Goal: Task Accomplishment & Management: Use online tool/utility

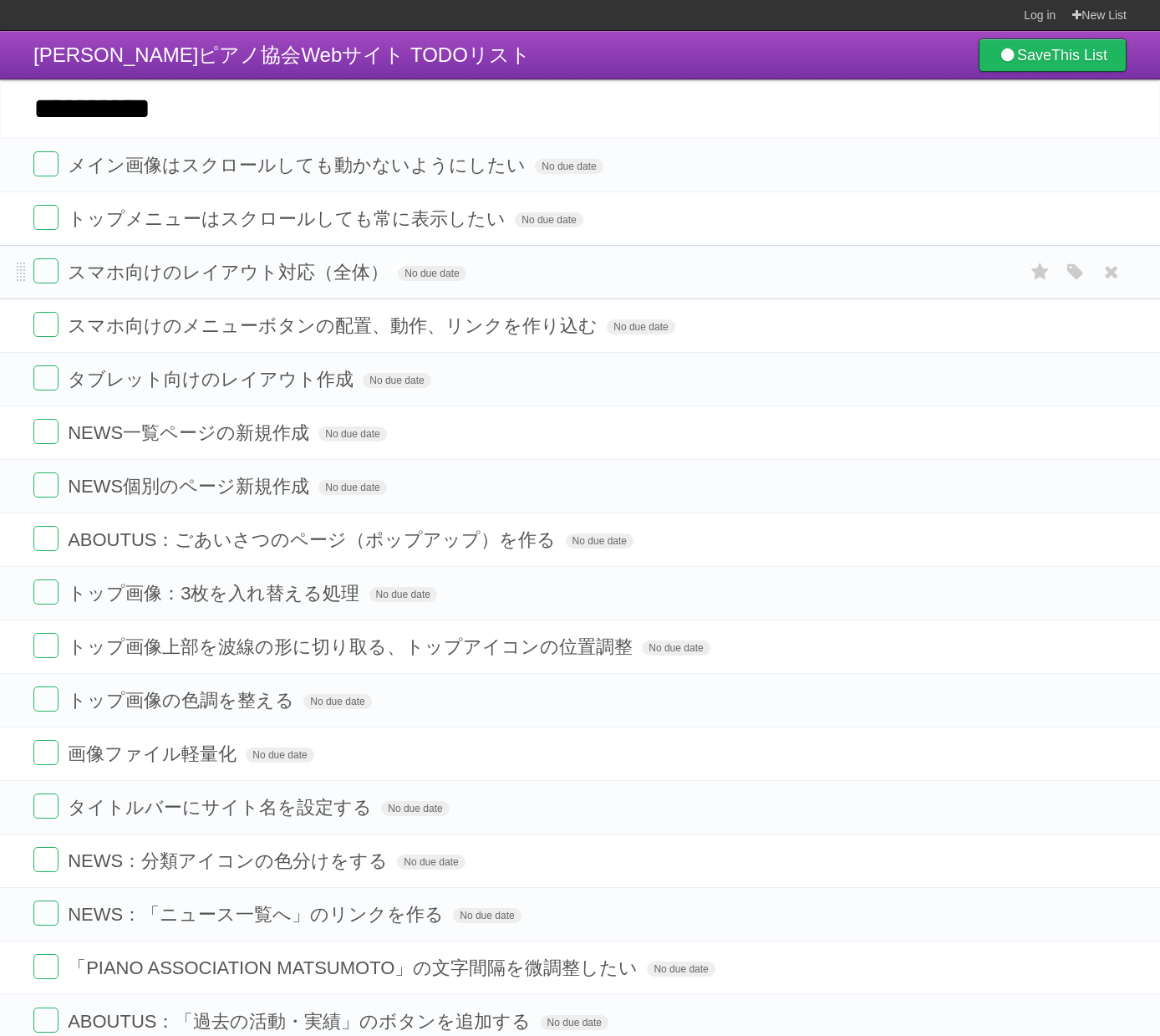
type input "**********"
click input "*********" at bounding box center [0, 0] width 0 height 0
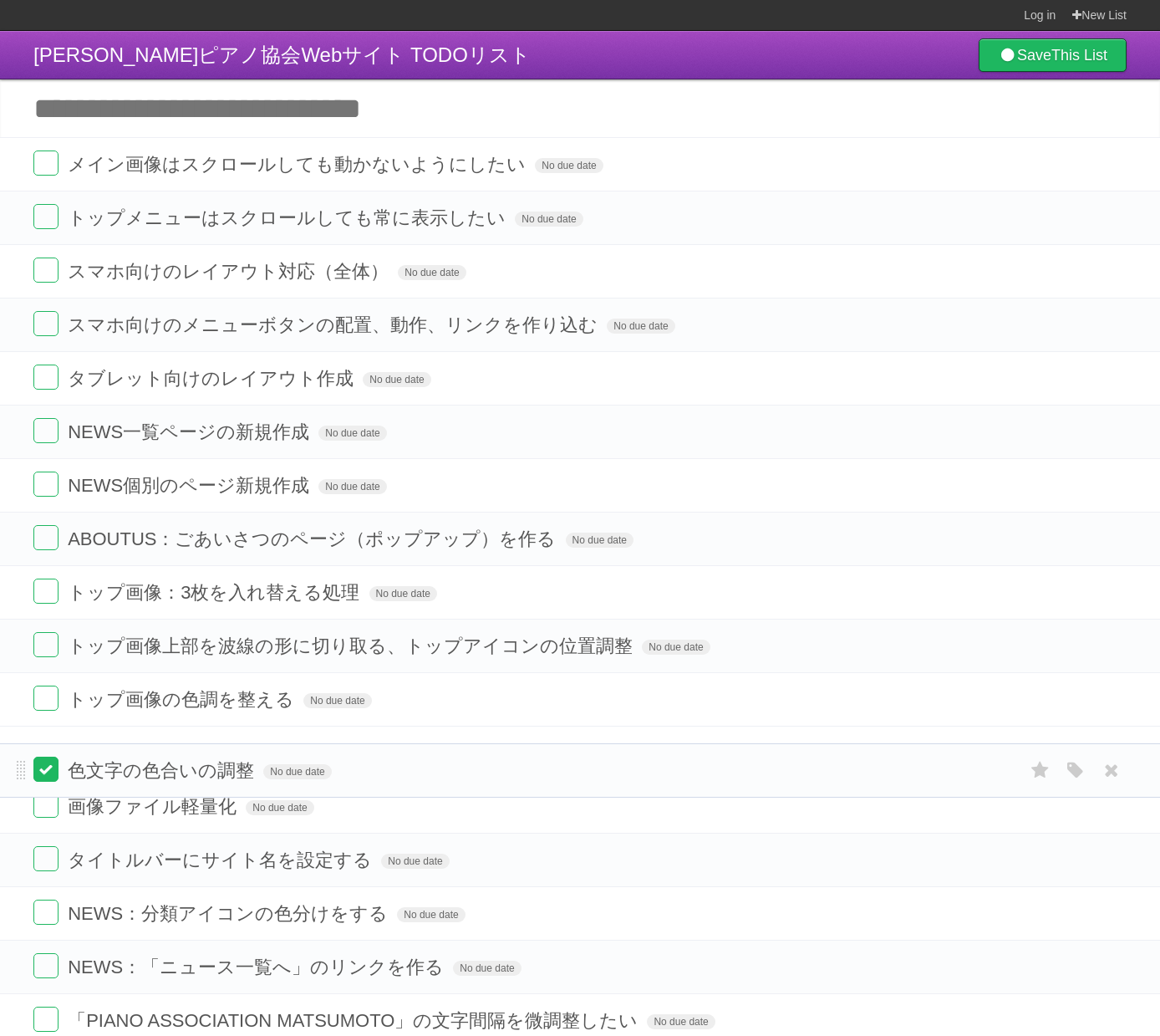
drag, startPoint x: 22, startPoint y: 169, endPoint x: 36, endPoint y: 771, distance: 602.2
click at [36, 771] on form "色文字の色合いの調整 No due date White Red Blue Green Purple Orange" at bounding box center [580, 770] width 1094 height 28
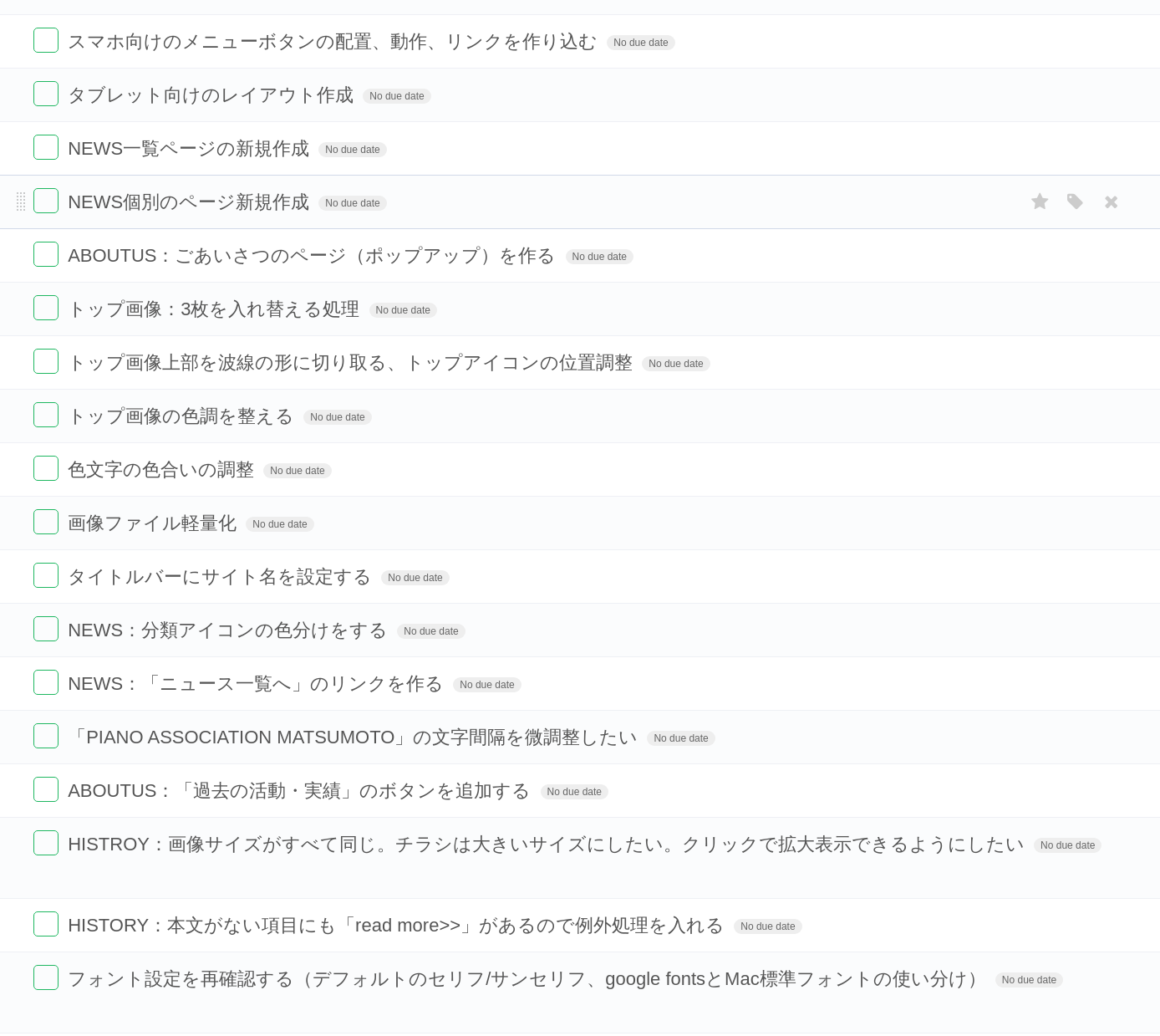
scroll to position [441, 0]
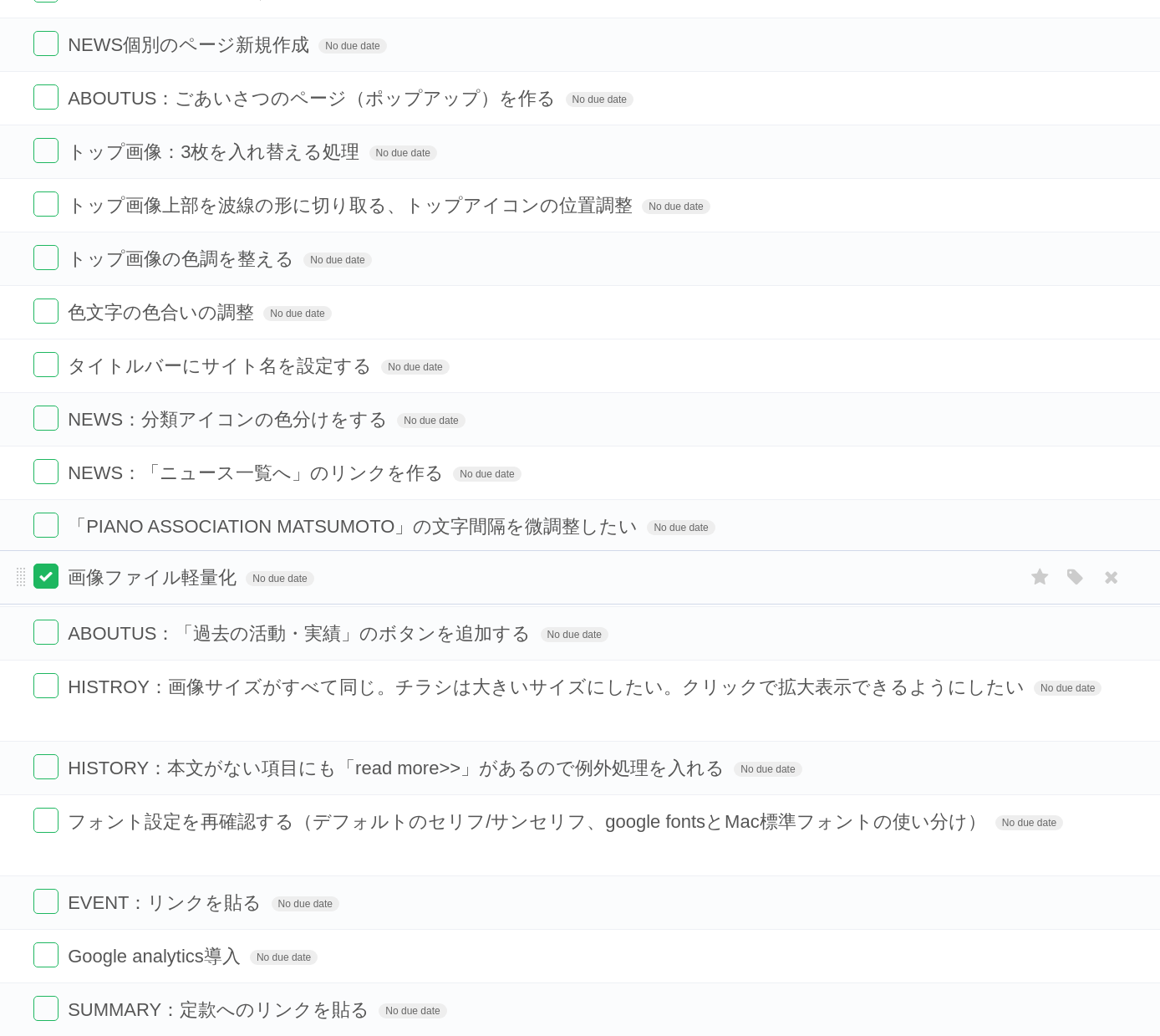
drag, startPoint x: 24, startPoint y: 365, endPoint x: 38, endPoint y: 573, distance: 208.5
click at [38, 573] on form "画像ファイル軽量化 No due date White Red Blue Green Purple Orange" at bounding box center [580, 578] width 1094 height 28
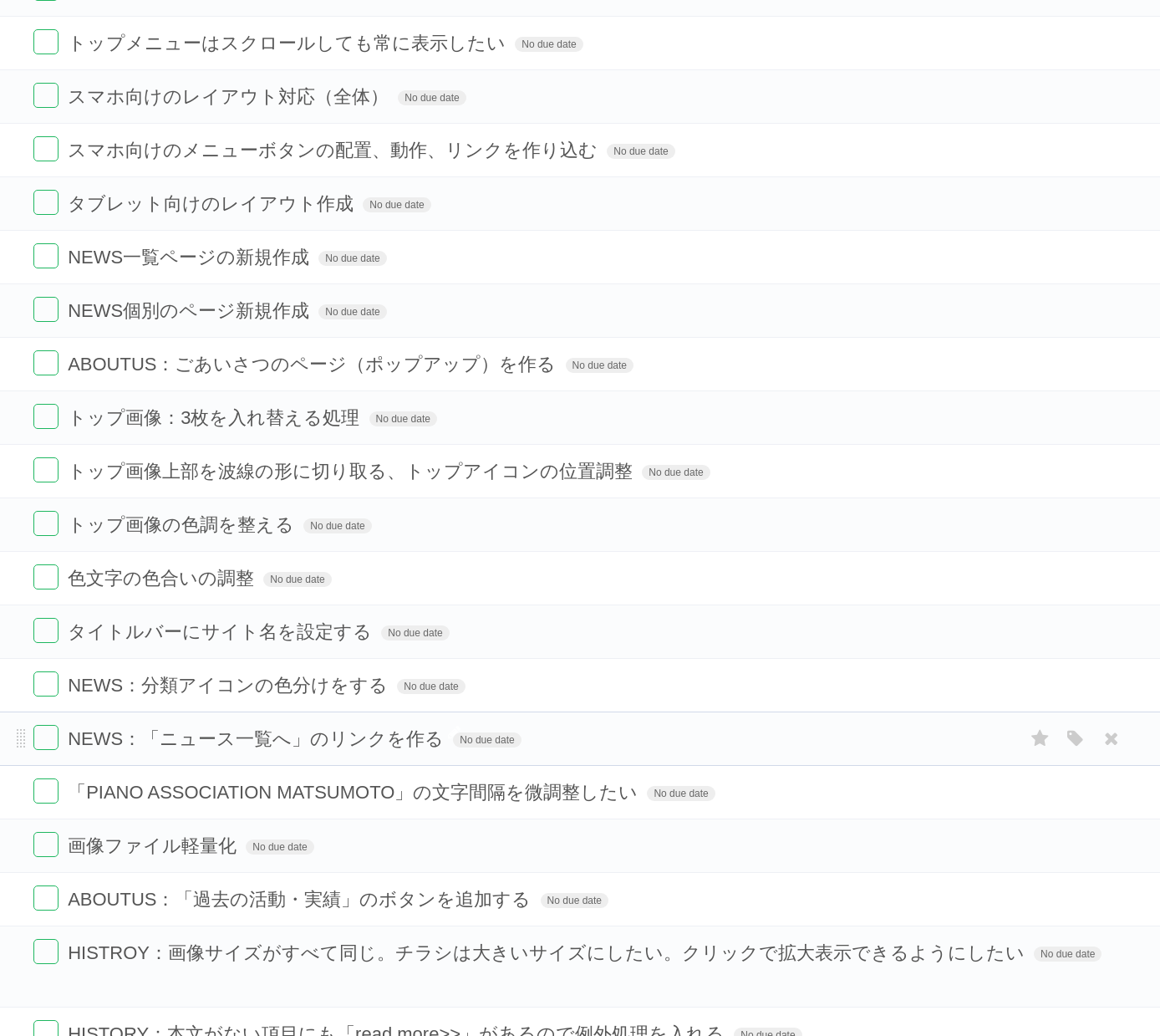
scroll to position [0, 0]
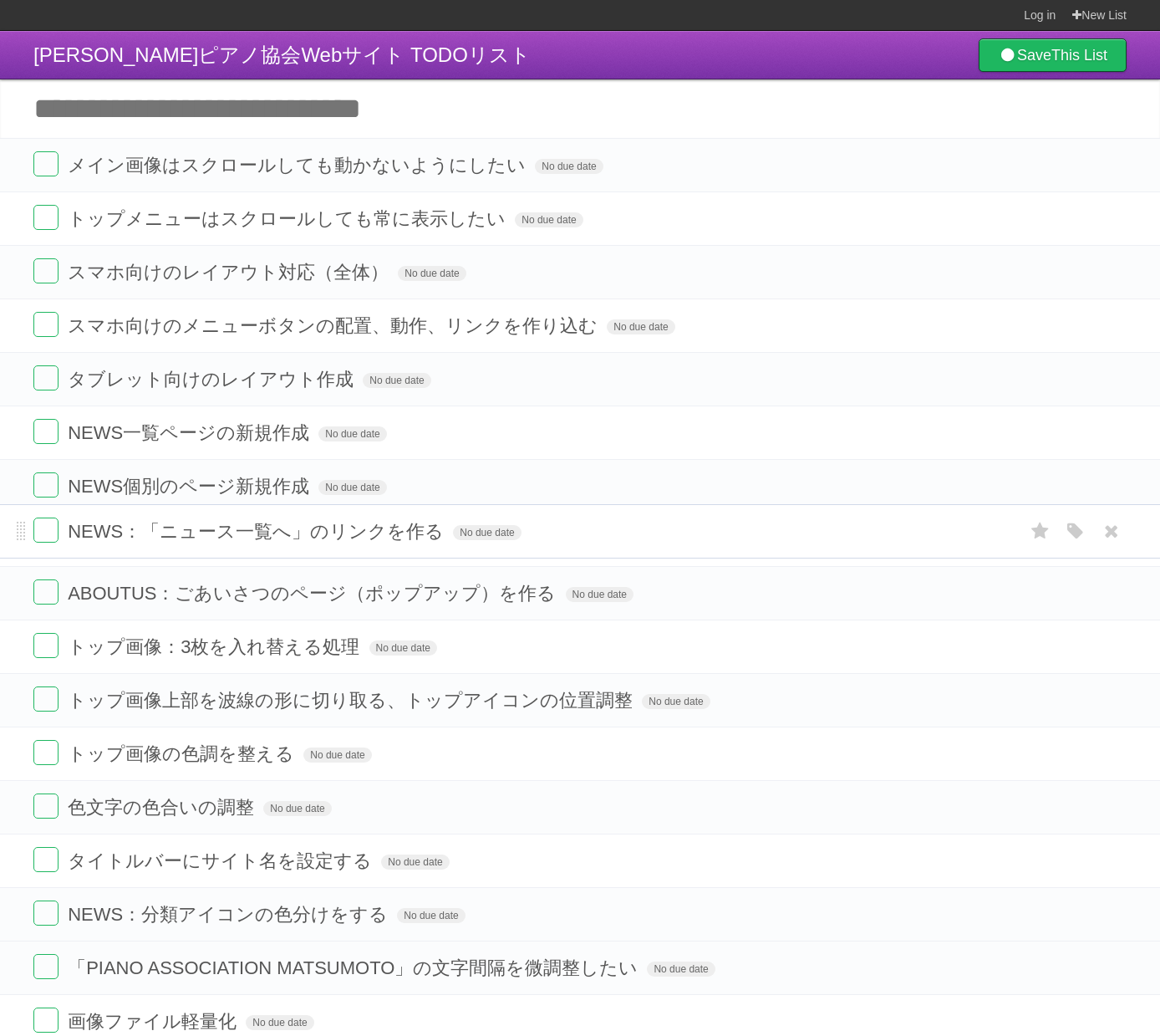
drag, startPoint x: 22, startPoint y: 910, endPoint x: 29, endPoint y: 525, distance: 385.1
click at [29, 525] on li "NEWS：「ニュース一覧へ」のリンクを作る No due date White Red Blue Green Purple Orange" at bounding box center [580, 531] width 1160 height 54
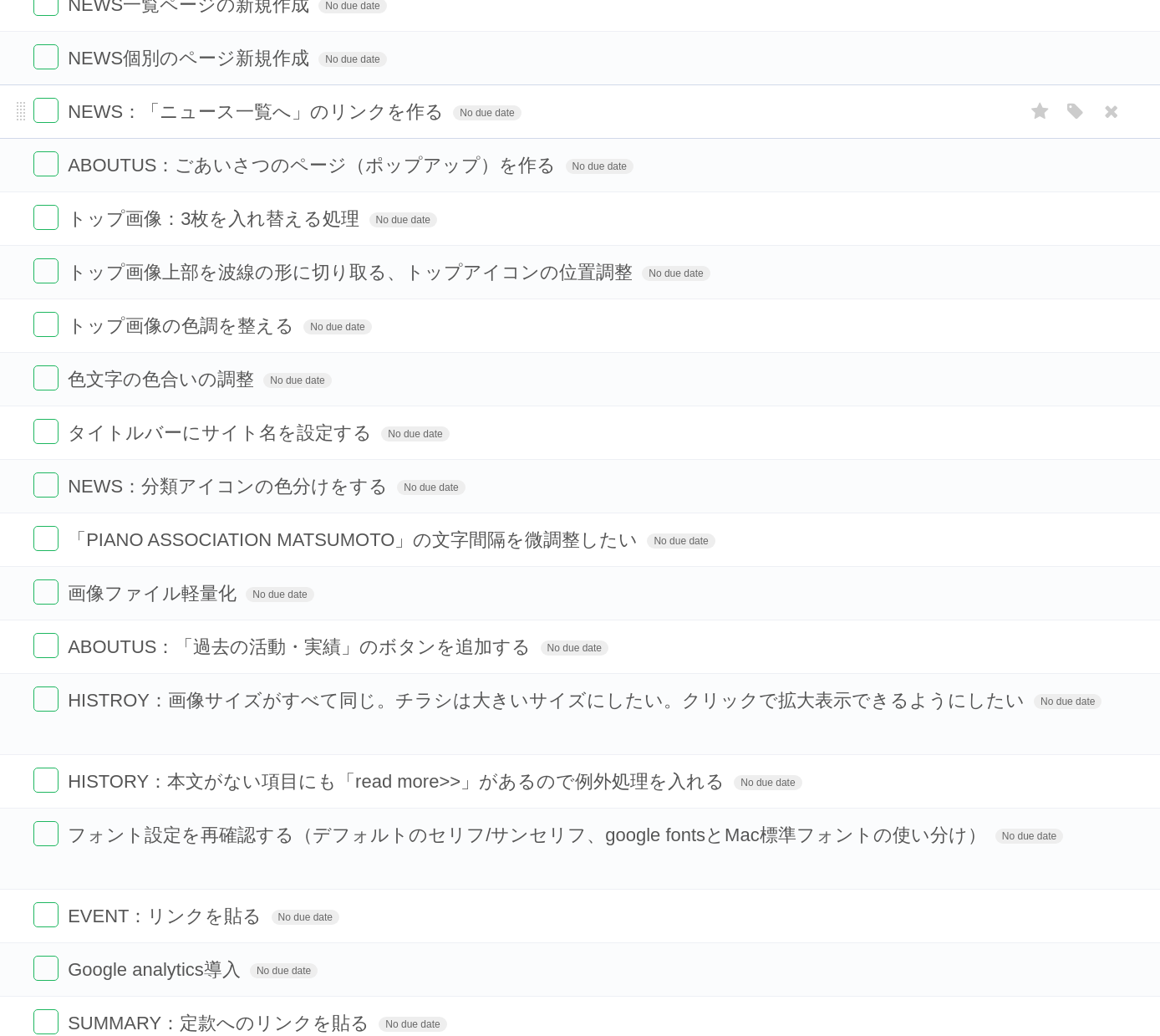
scroll to position [441, 0]
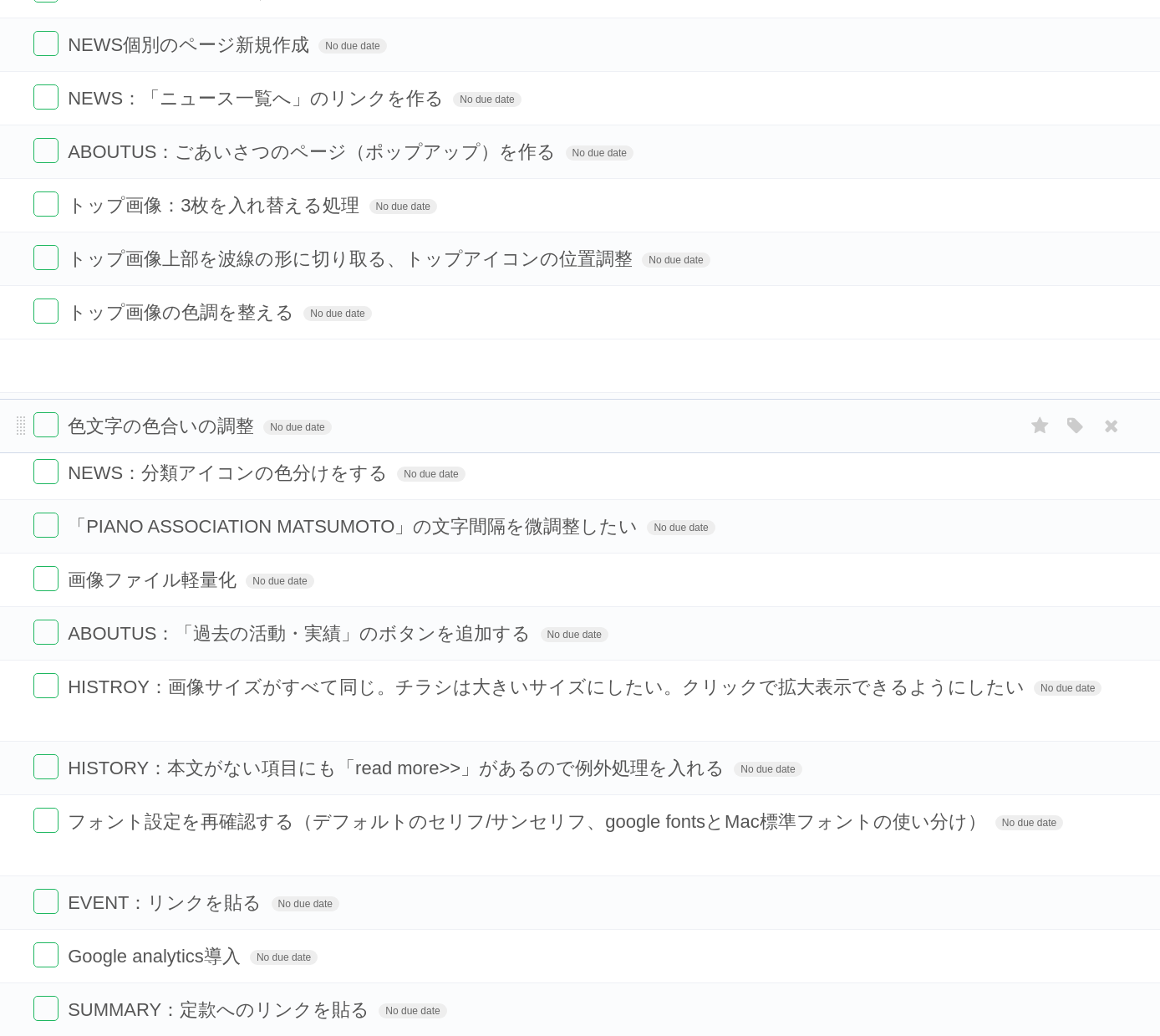
drag, startPoint x: 20, startPoint y: 361, endPoint x: 30, endPoint y: 419, distance: 58.9
click at [30, 419] on li "色文字の色合いの調整 No due date White Red Blue Green Purple Orange" at bounding box center [580, 426] width 1160 height 54
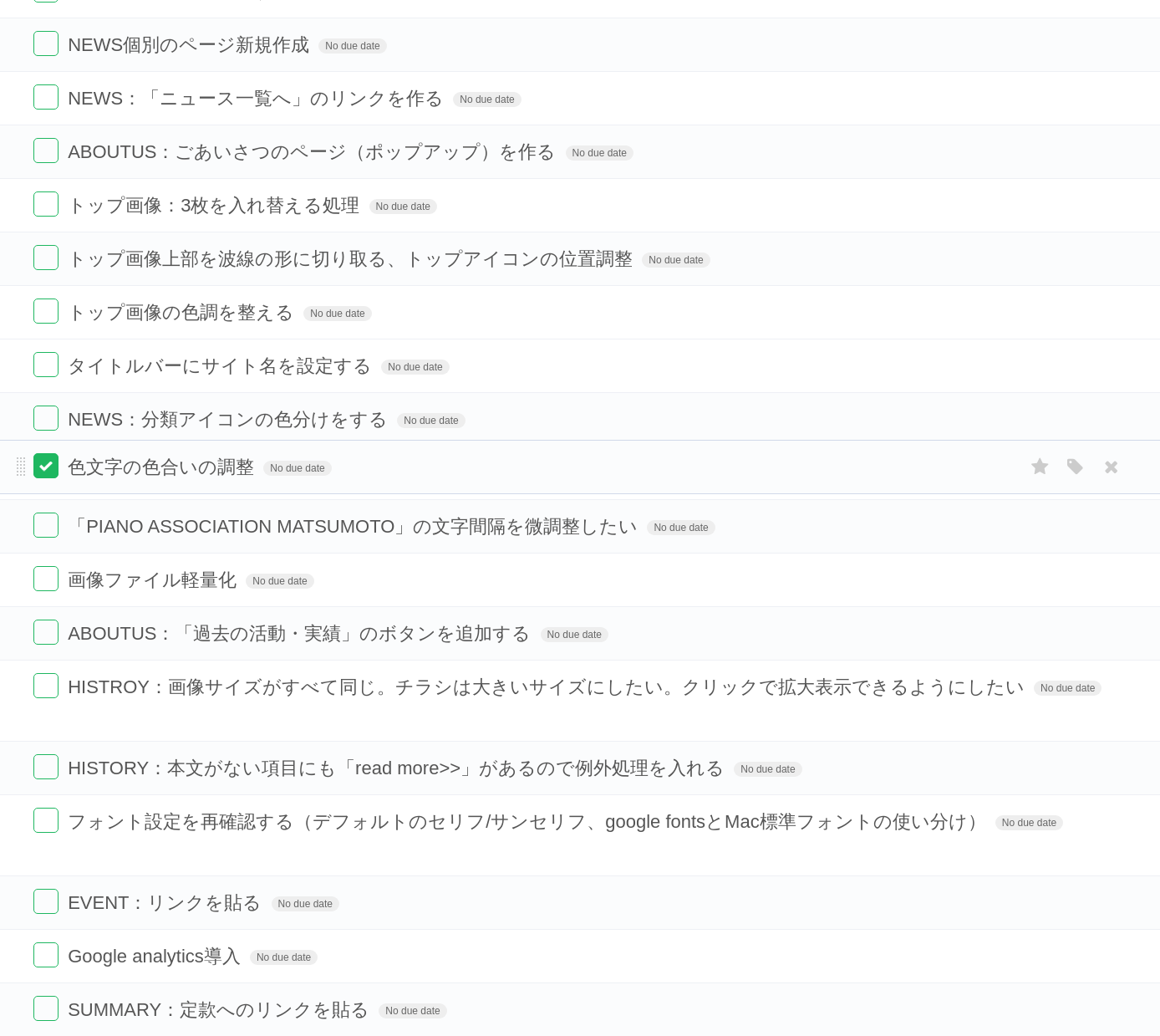
drag, startPoint x: 19, startPoint y: 374, endPoint x: 41, endPoint y: 472, distance: 100.4
click at [41, 472] on form "色文字の色合いの調整 No due date White Red Blue Green Purple Orange" at bounding box center [580, 468] width 1094 height 28
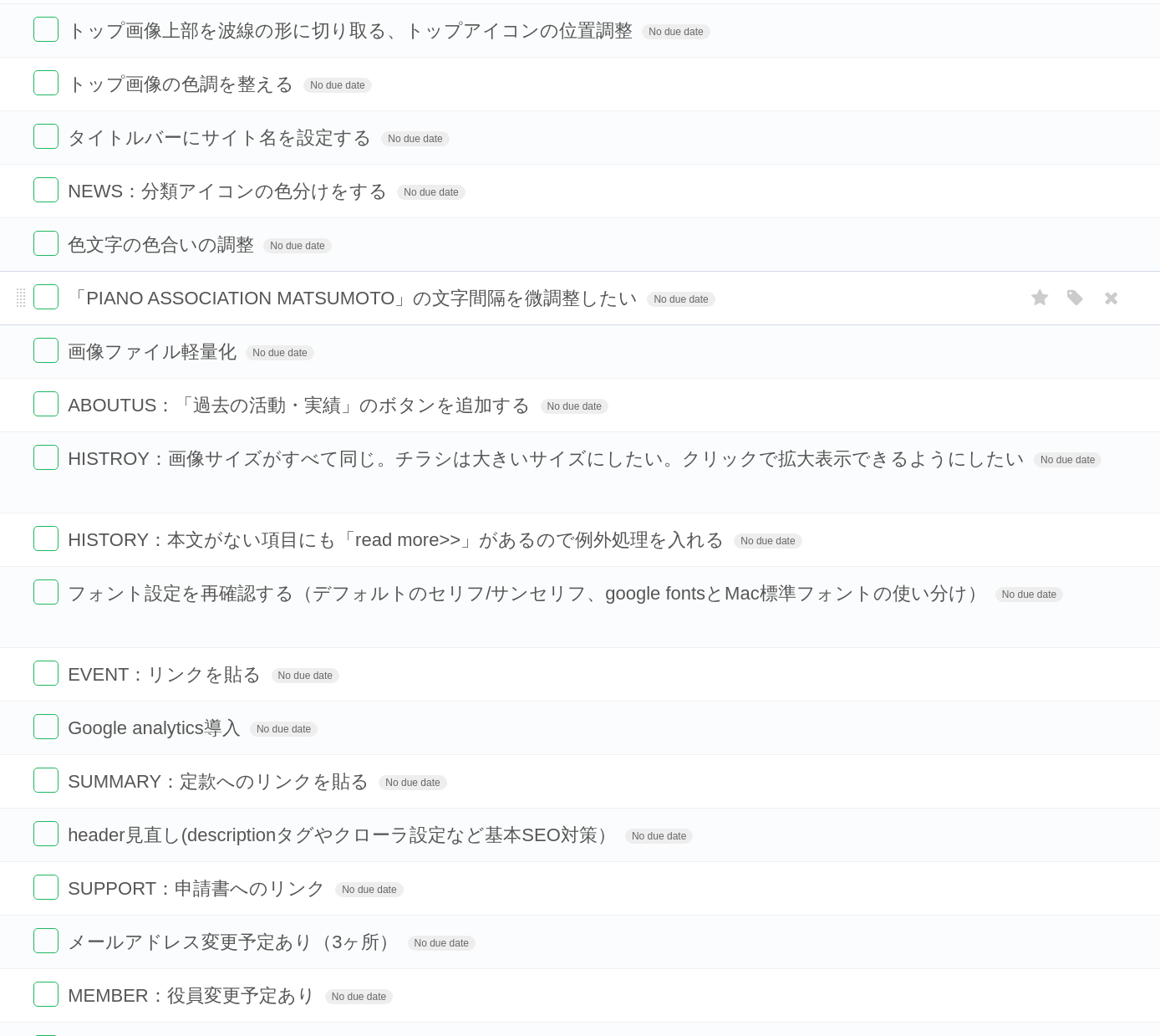
scroll to position [883, 0]
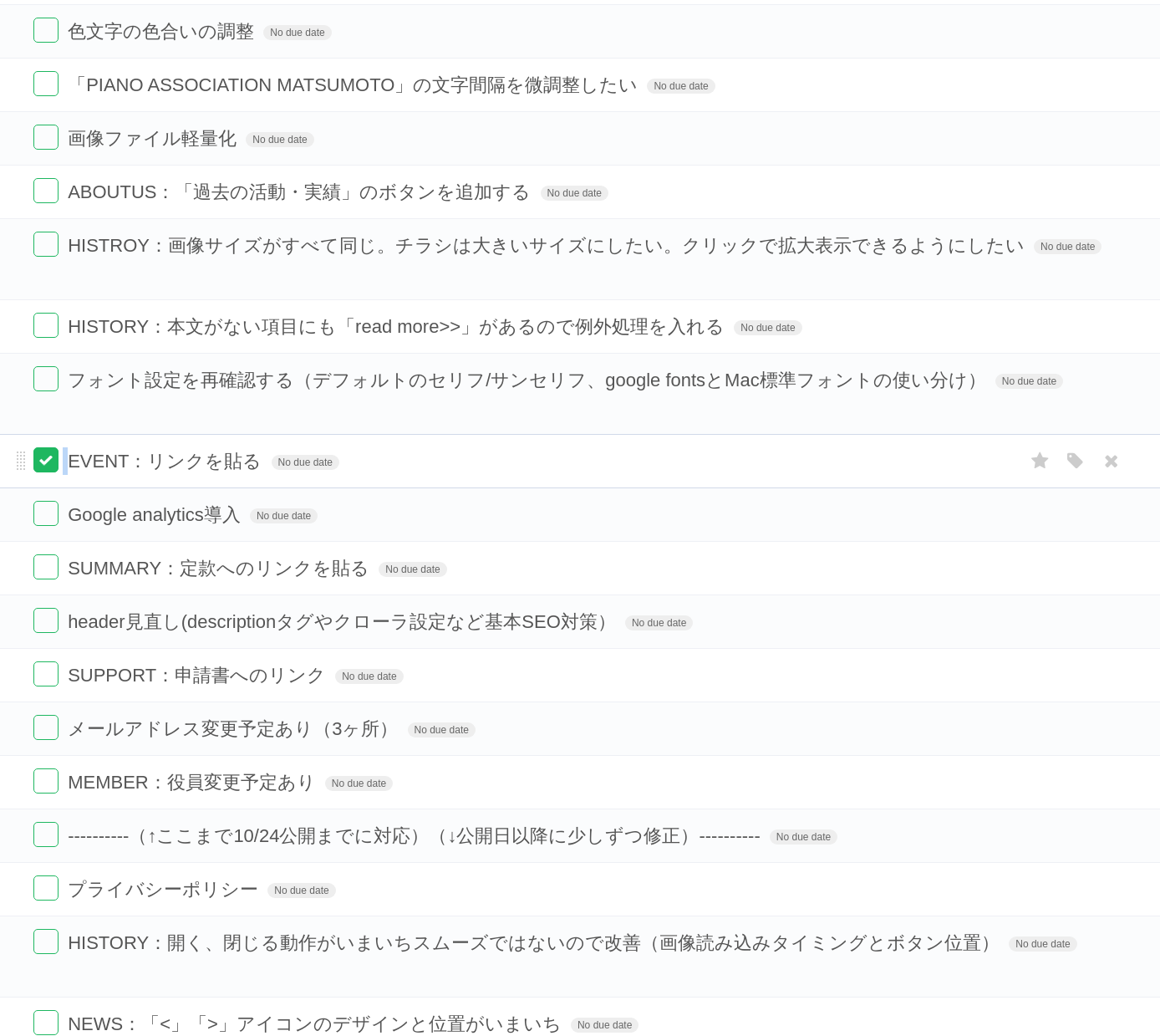
click at [52, 474] on form "EVENT：リンクを貼る No due date White Red Blue Green Purple Orange" at bounding box center [580, 461] width 1094 height 28
click at [52, 464] on label at bounding box center [46, 459] width 25 height 25
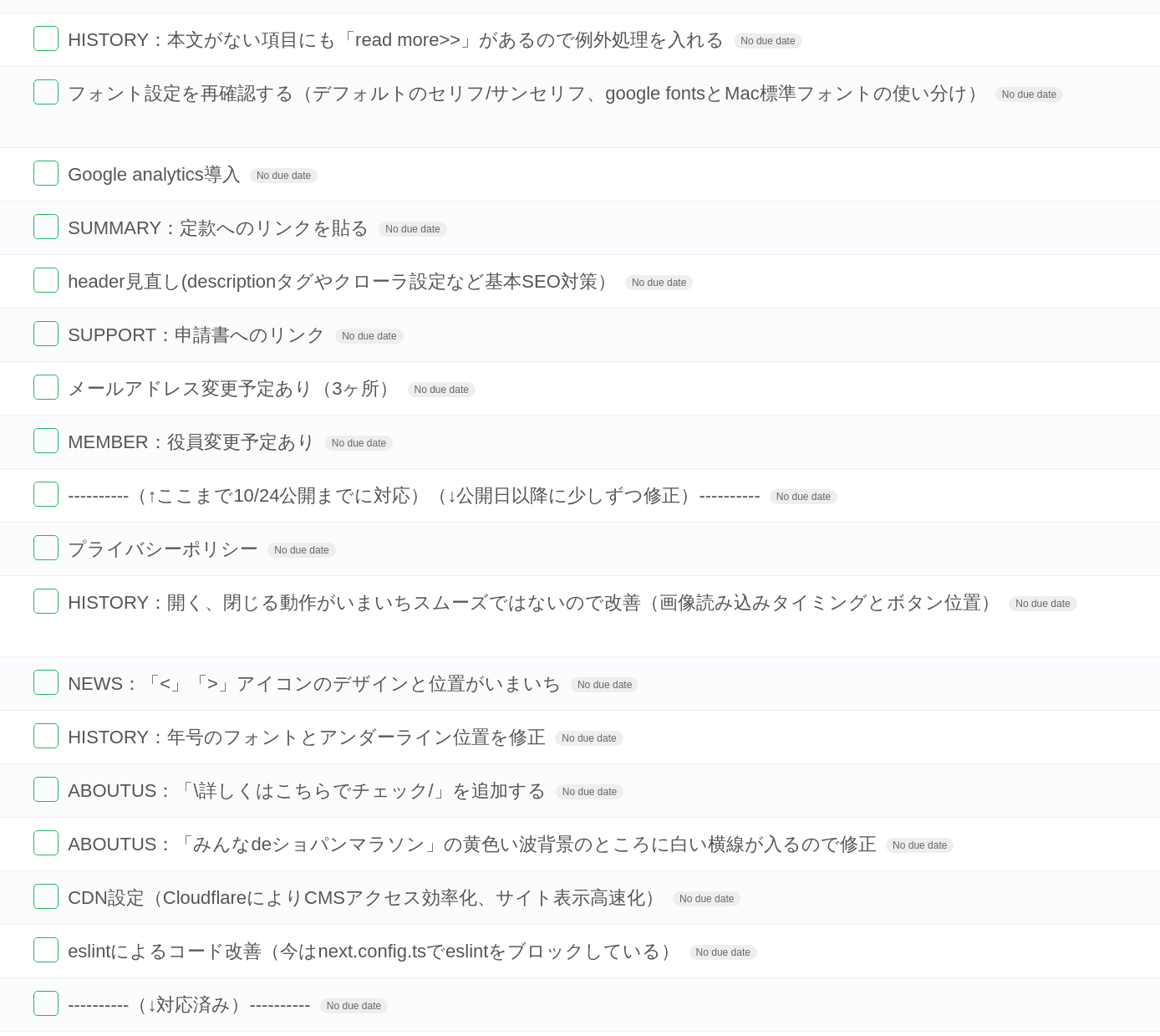
scroll to position [1399, 0]
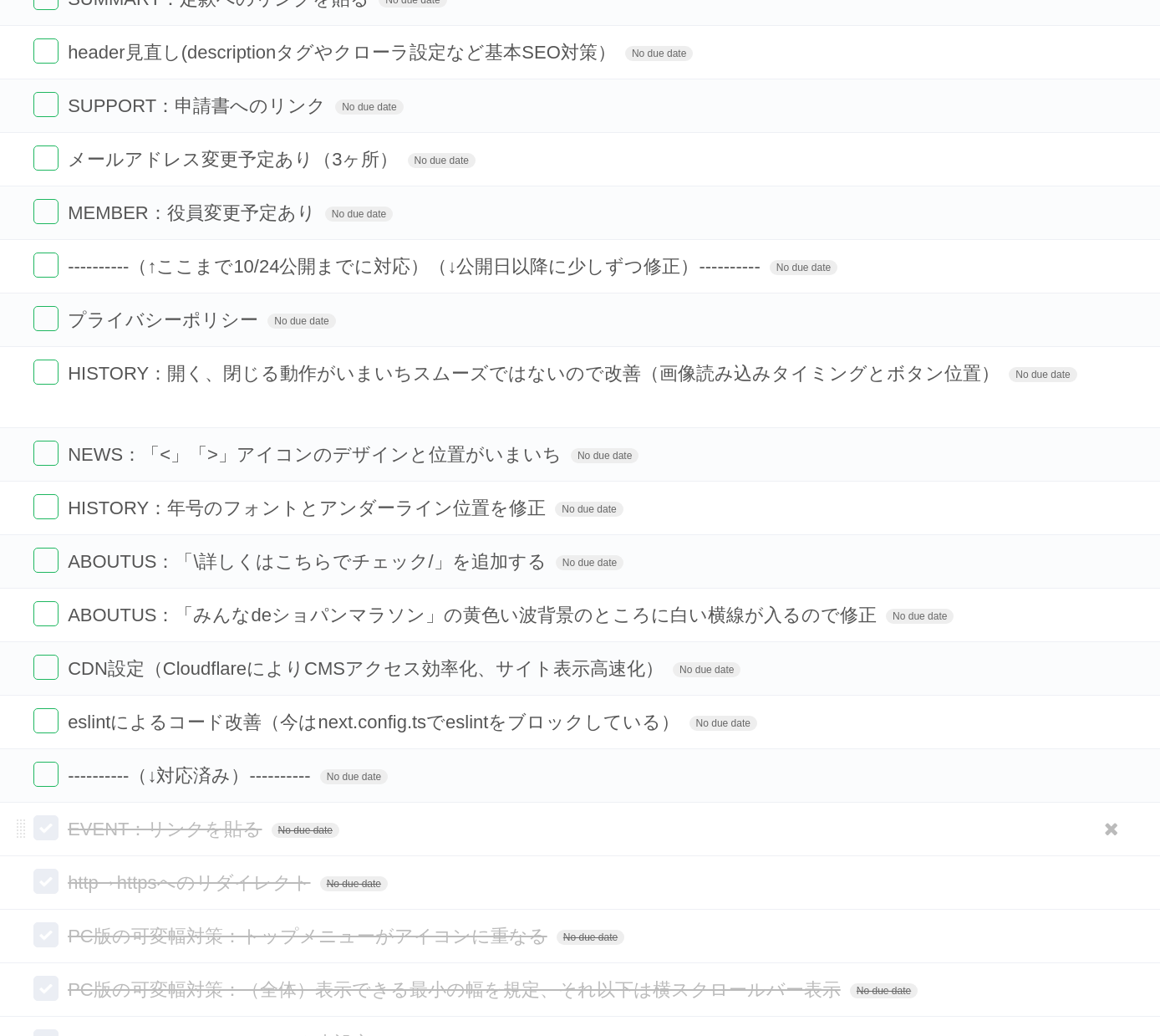
drag, startPoint x: 1165, startPoint y: 271, endPoint x: 1113, endPoint y: 807, distance: 538.5
